Goal: Use online tool/utility: Utilize a website feature to perform a specific function

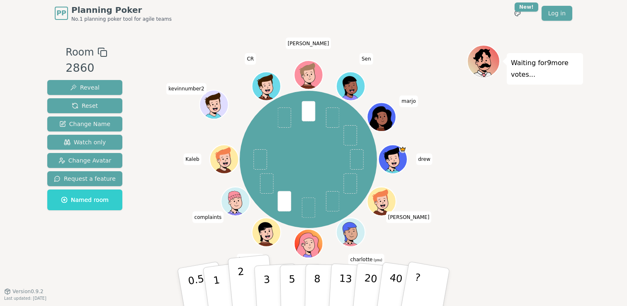
click at [245, 279] on button "2" at bounding box center [251, 288] width 47 height 66
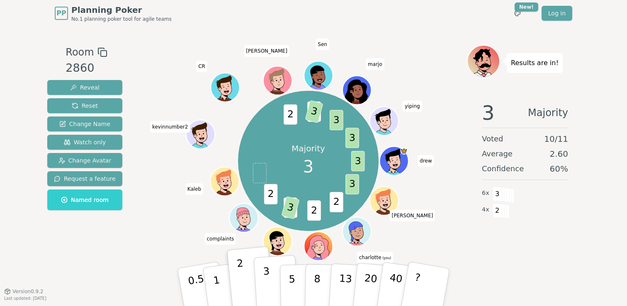
click at [267, 285] on p "3" at bounding box center [267, 288] width 9 height 45
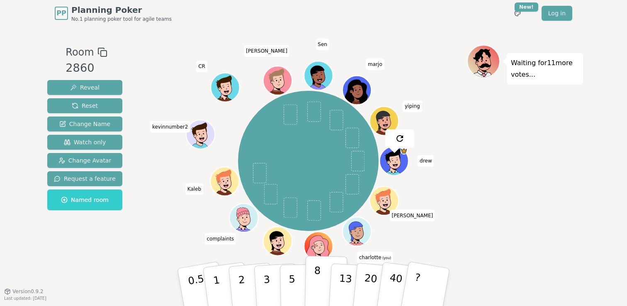
click at [320, 295] on p "8" at bounding box center [317, 287] width 7 height 45
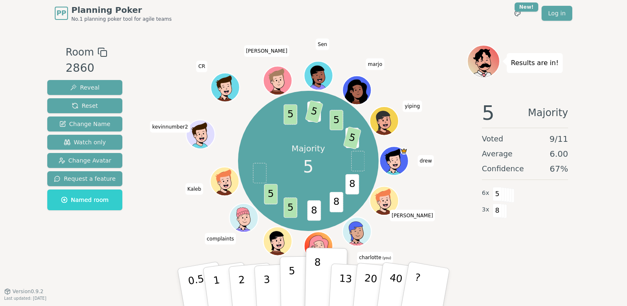
click at [293, 282] on p "5" at bounding box center [292, 287] width 7 height 45
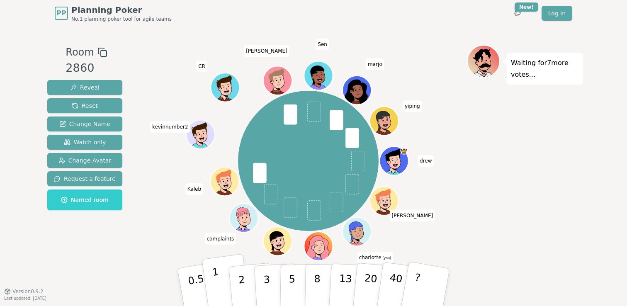
click at [218, 286] on p "1" at bounding box center [218, 288] width 12 height 45
click at [217, 281] on p "1" at bounding box center [218, 288] width 12 height 45
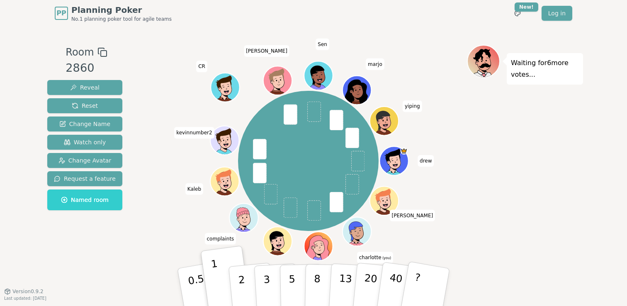
click at [161, 227] on div "drew kevin x charlotte (you) dolly parton jobloglog complaints Kaleb kevinnumbe…" at bounding box center [308, 161] width 317 height 202
click at [271, 283] on button "3" at bounding box center [276, 287] width 45 height 65
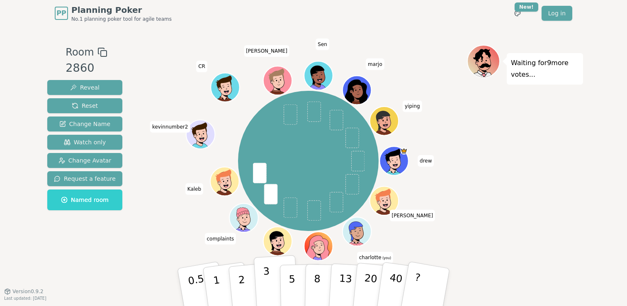
click at [269, 283] on p "3" at bounding box center [267, 288] width 9 height 45
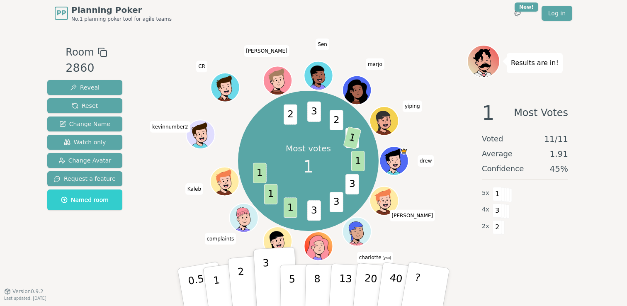
click at [240, 287] on p "2" at bounding box center [242, 288] width 11 height 45
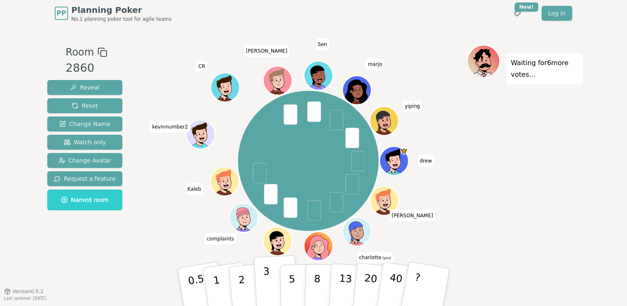
click at [263, 278] on button "3" at bounding box center [276, 287] width 45 height 65
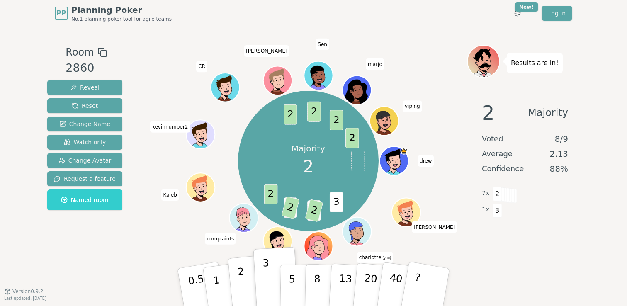
click at [241, 285] on p "2" at bounding box center [242, 288] width 11 height 45
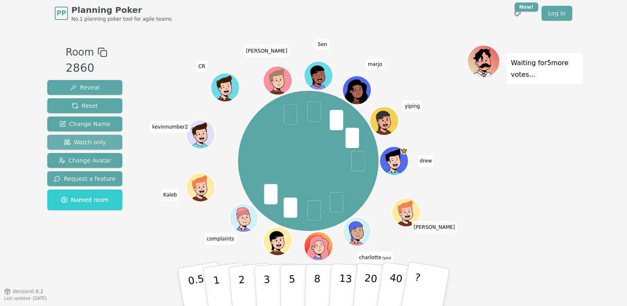
click at [92, 139] on span "Watch only" at bounding box center [85, 142] width 42 height 8
